Goal: Book appointment/travel/reservation

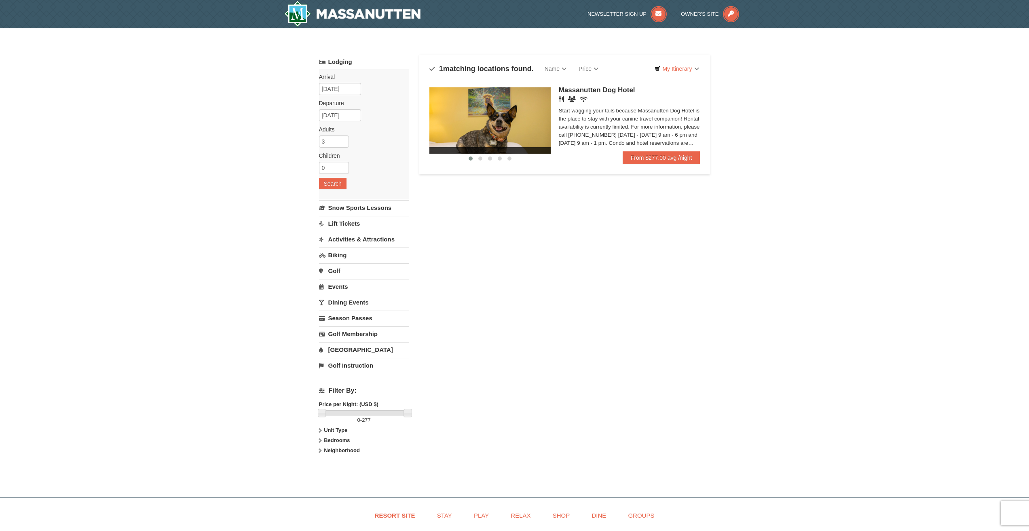
click at [612, 86] on div "‹ › Massanutten Dog Hotel Restaurant Banquet Facilities Wireless Internet (free…" at bounding box center [564, 119] width 271 height 76
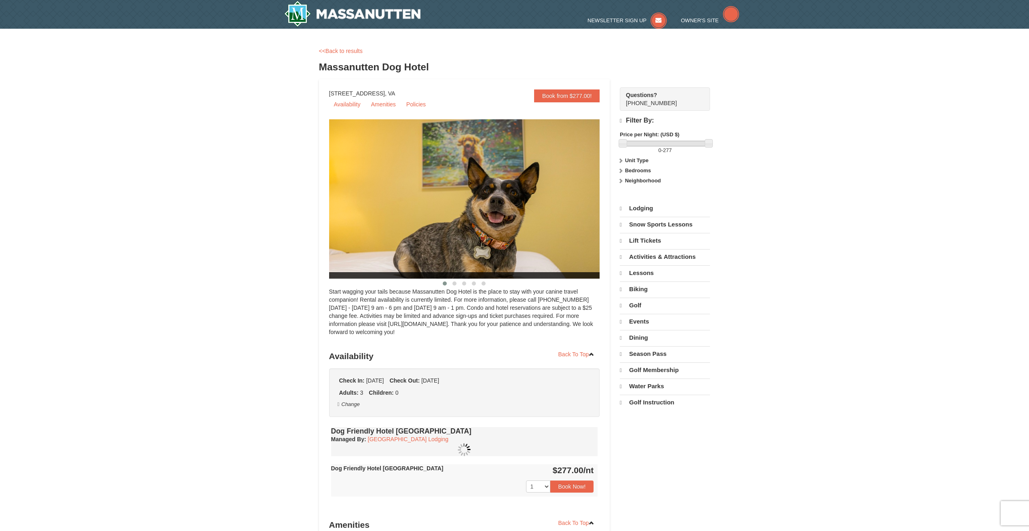
select select "10"
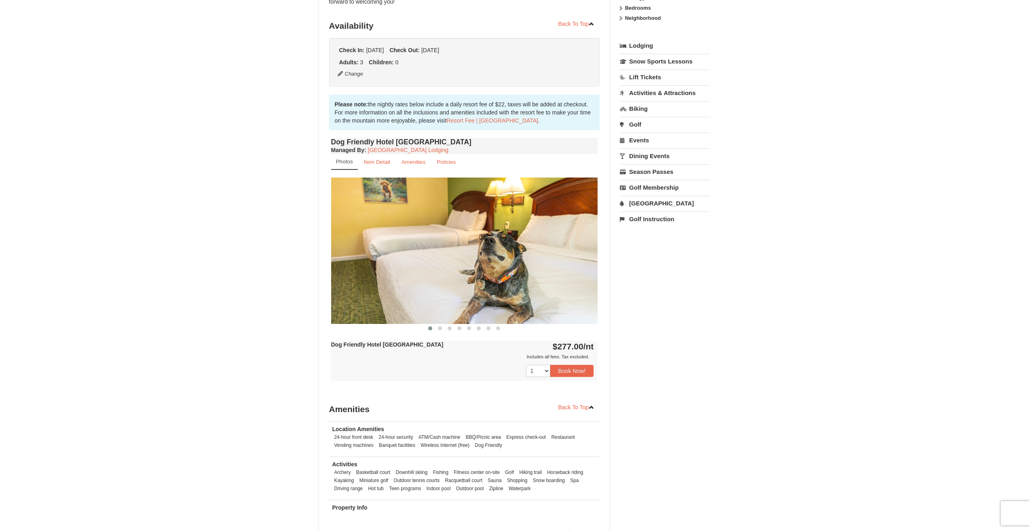
scroll to position [242, 0]
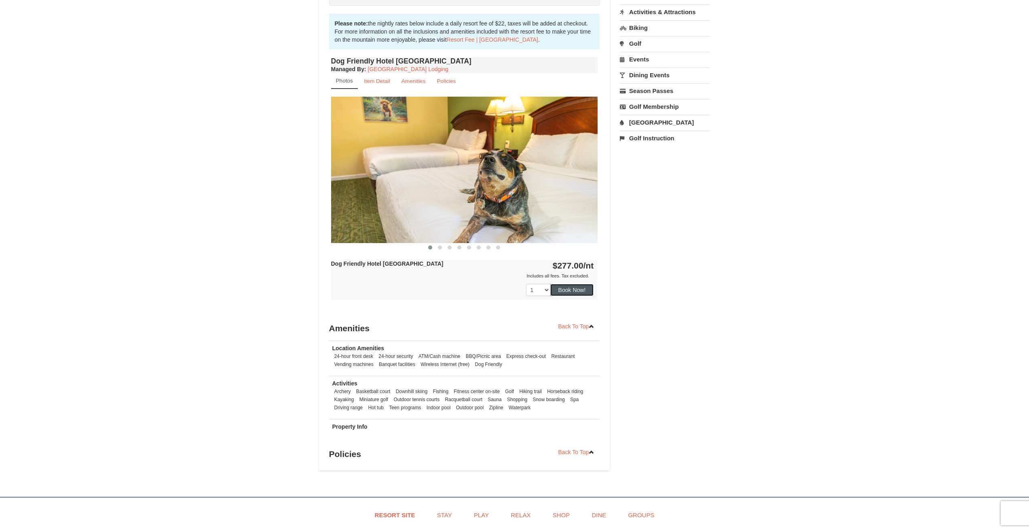
click at [576, 294] on button "Book Now!" at bounding box center [572, 290] width 44 height 12
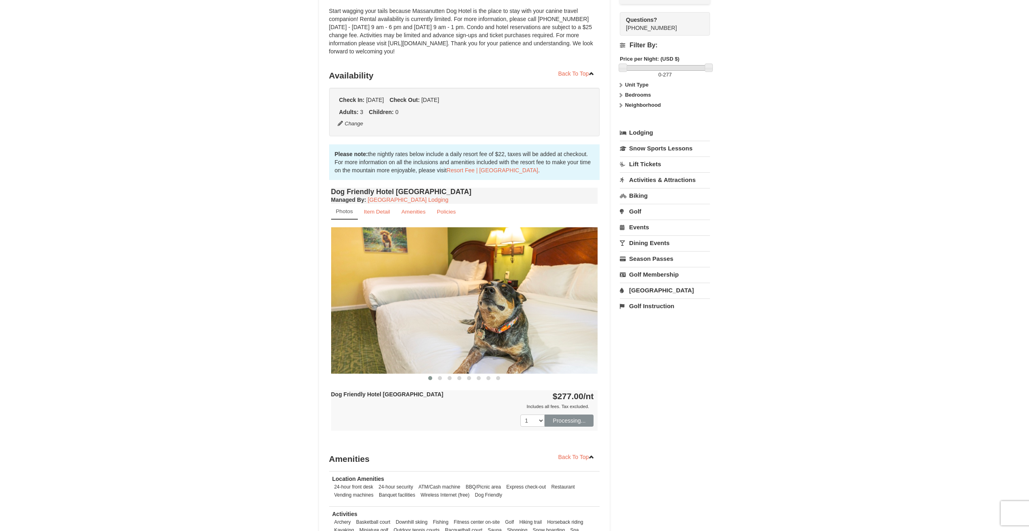
scroll to position [79, 0]
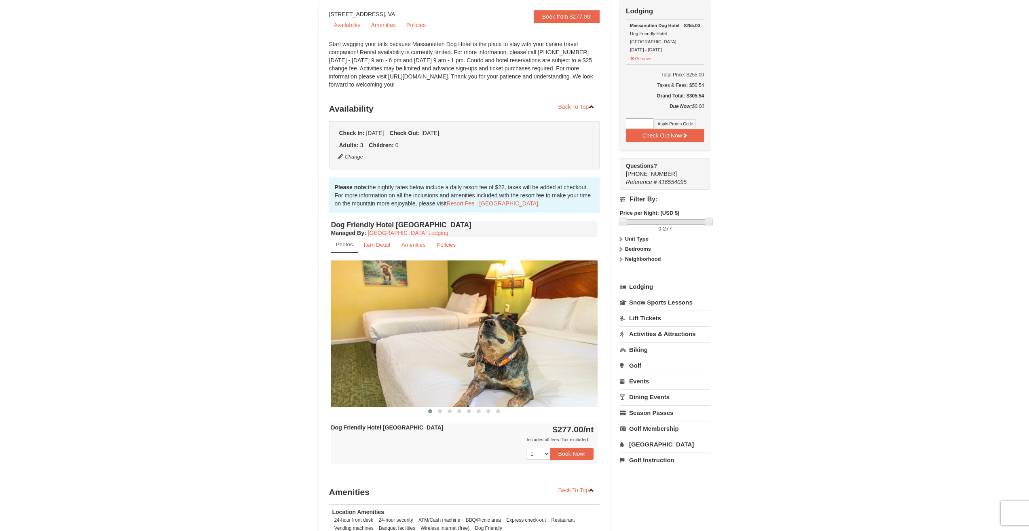
click at [633, 118] on input at bounding box center [639, 123] width 27 height 11
paste input "MASSSpartan25"
type input "MASSSpartan25"
click at [679, 119] on button "Apply Promo Code" at bounding box center [674, 123] width 41 height 9
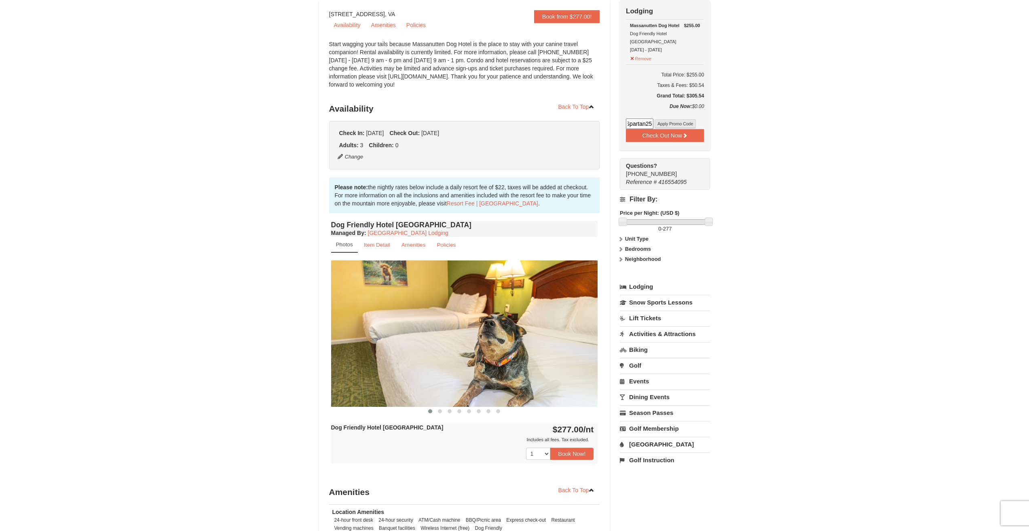
scroll to position [0, 0]
